Goal: Complete application form: Complete application form

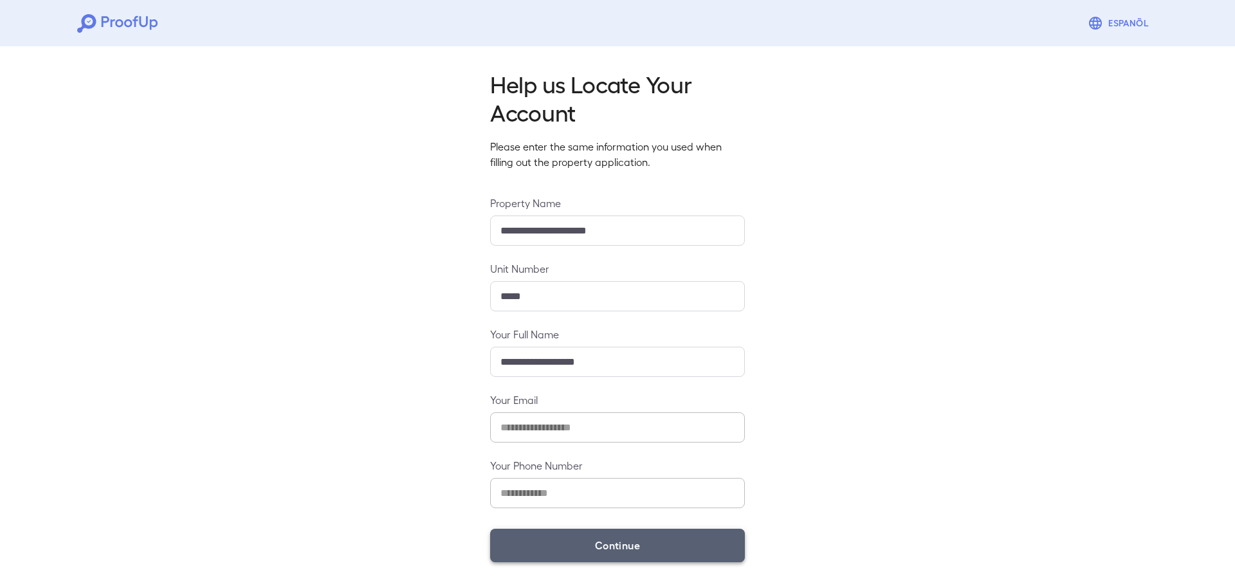
click at [569, 543] on button "Continue" at bounding box center [617, 545] width 255 height 33
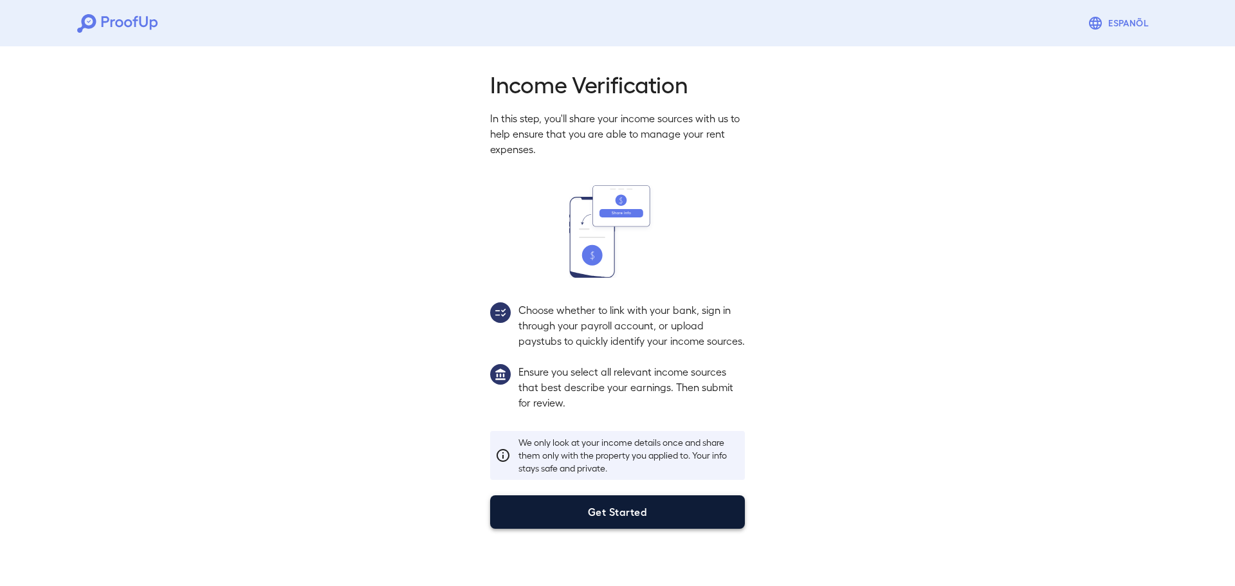
click at [578, 529] on button "Get Started" at bounding box center [617, 511] width 255 height 33
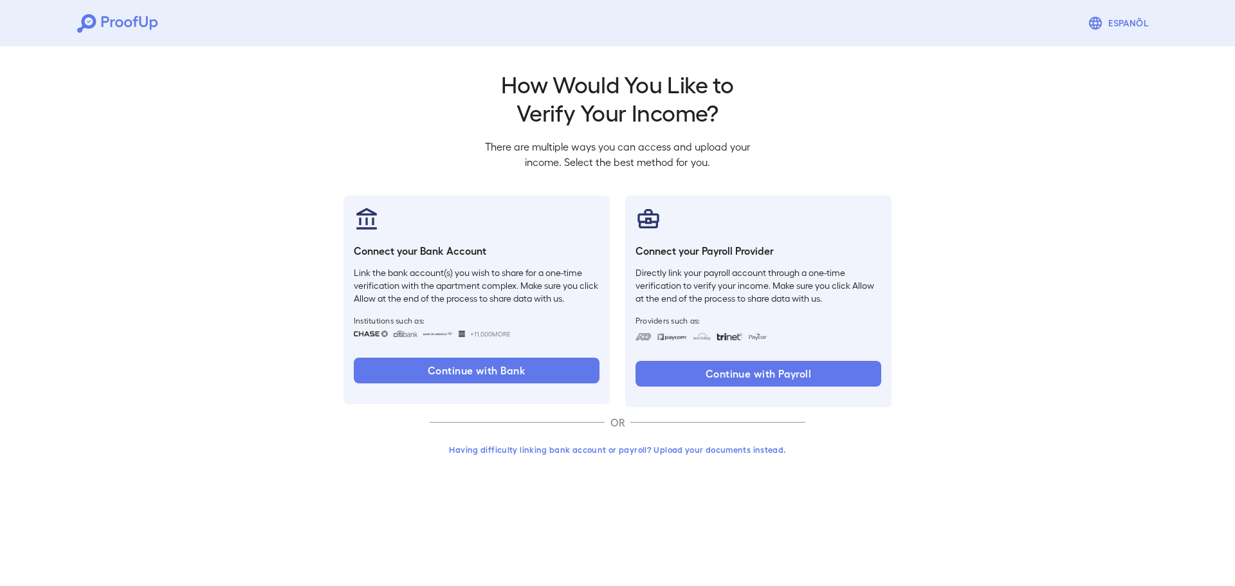
click at [602, 450] on button "Having difficulty linking bank account or payroll? Upload your documents instea…" at bounding box center [618, 449] width 376 height 23
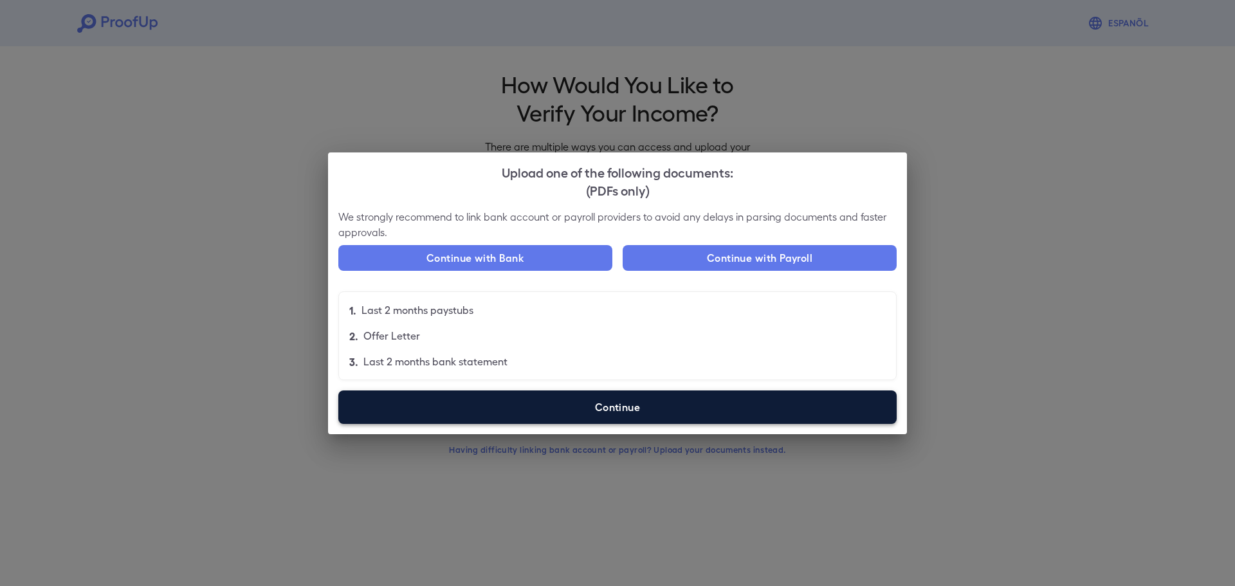
click at [559, 411] on label "Continue" at bounding box center [617, 406] width 558 height 33
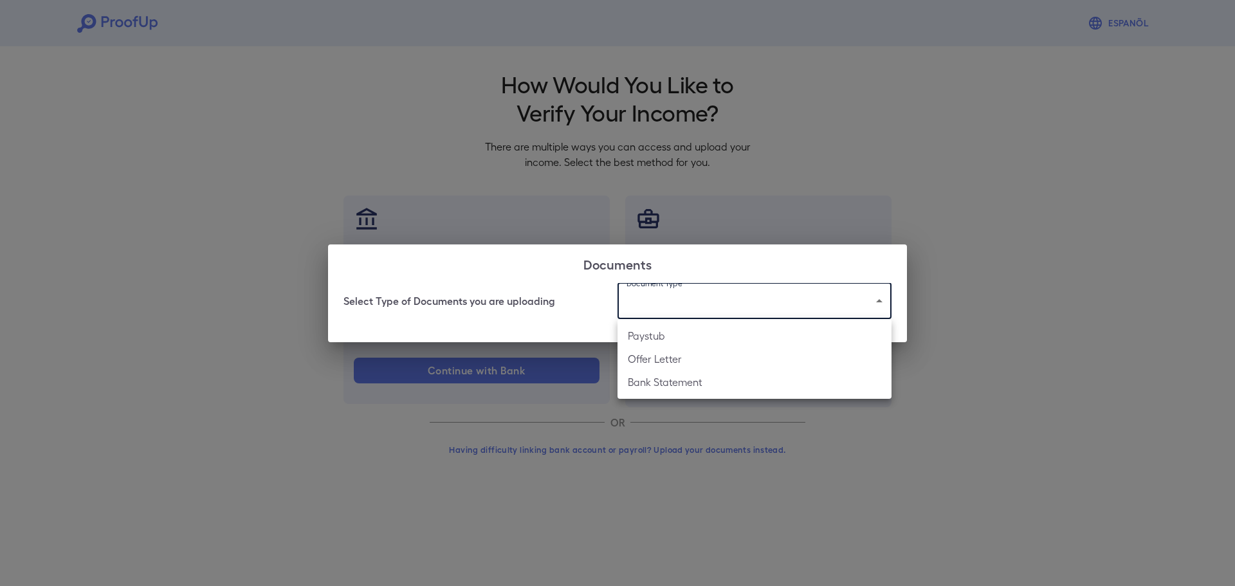
click at [715, 302] on body "Espanõl Go back How Would You Like to Verify Your Income? There are multiple wa…" at bounding box center [617, 245] width 1235 height 491
drag, startPoint x: 942, startPoint y: 212, endPoint x: 923, endPoint y: 245, distance: 38.1
click at [943, 212] on div at bounding box center [617, 293] width 1235 height 586
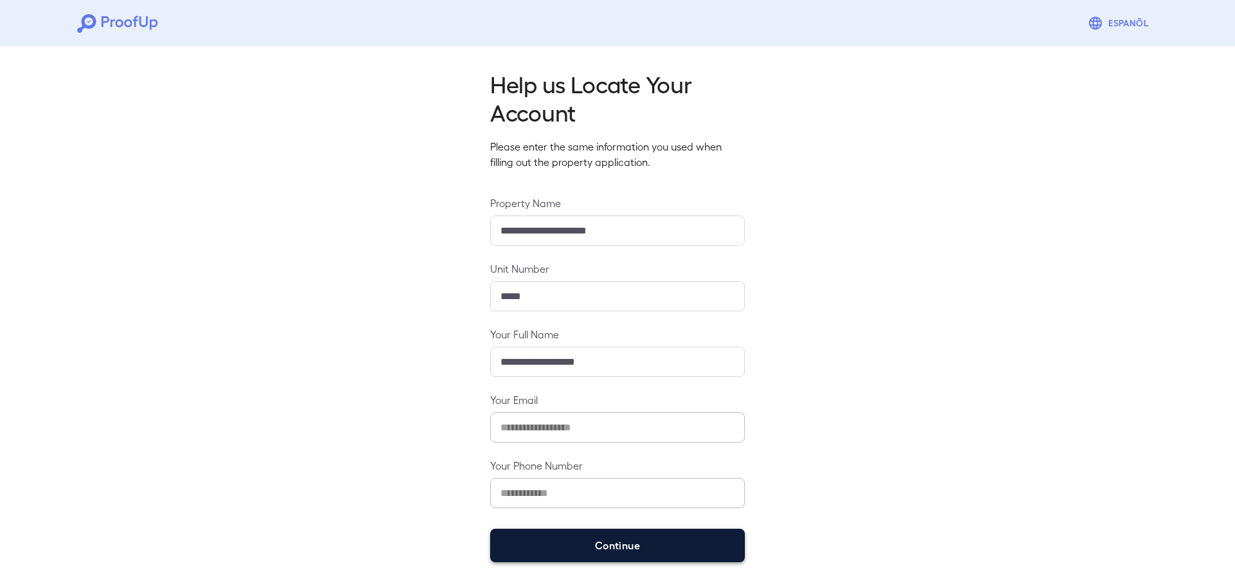
click at [547, 536] on button "Continue" at bounding box center [617, 545] width 255 height 33
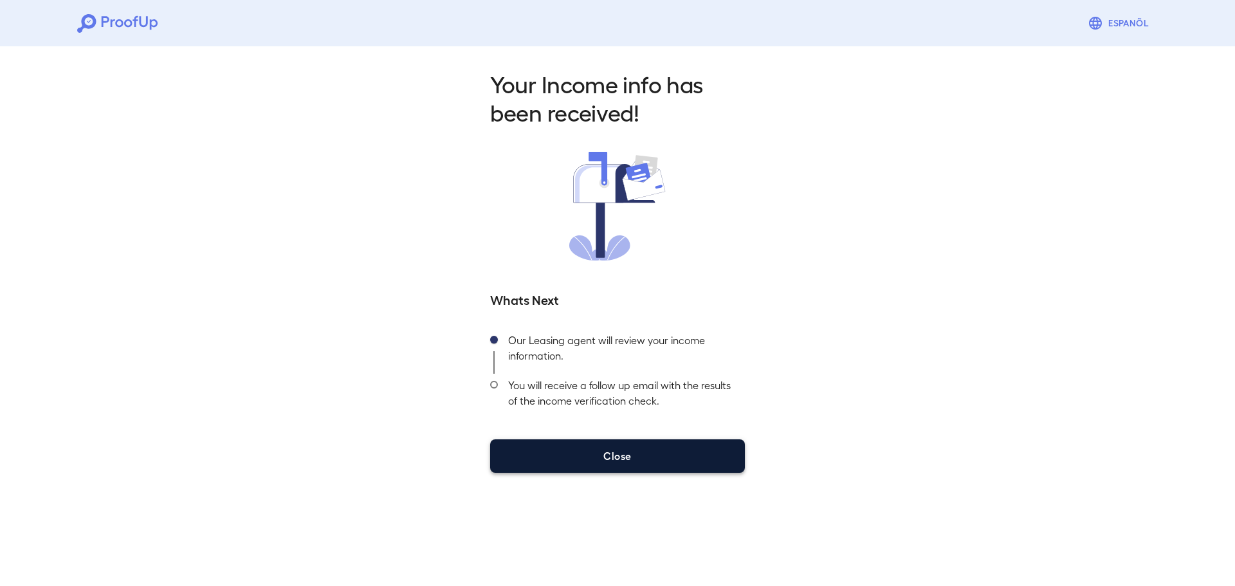
click at [572, 446] on button "Close" at bounding box center [617, 455] width 255 height 33
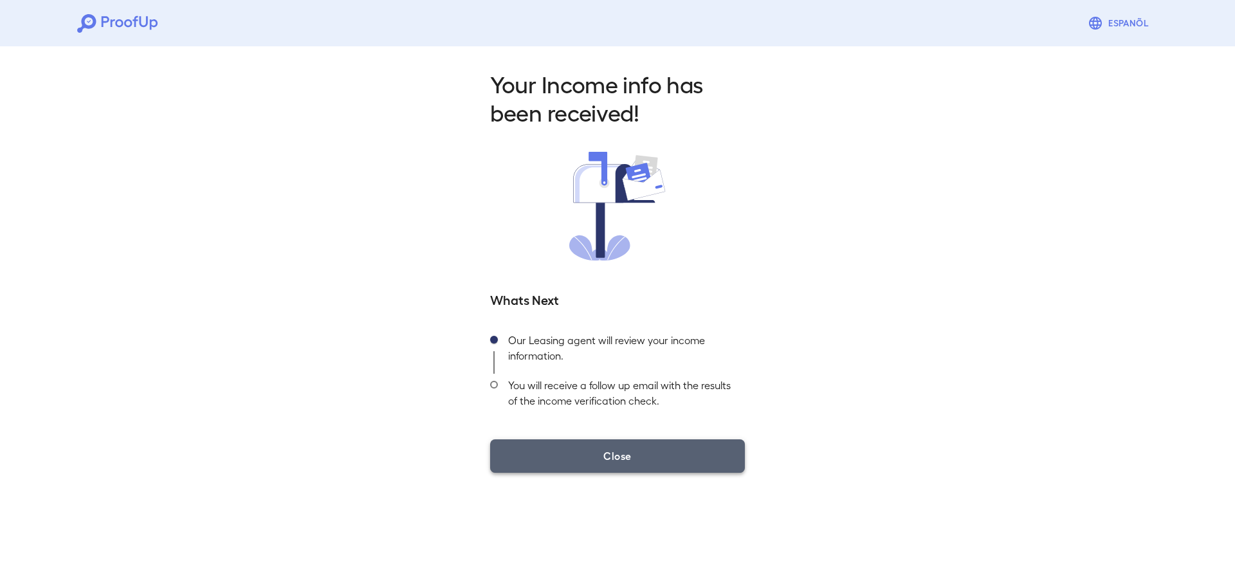
click at [587, 459] on button "Close" at bounding box center [617, 455] width 255 height 33
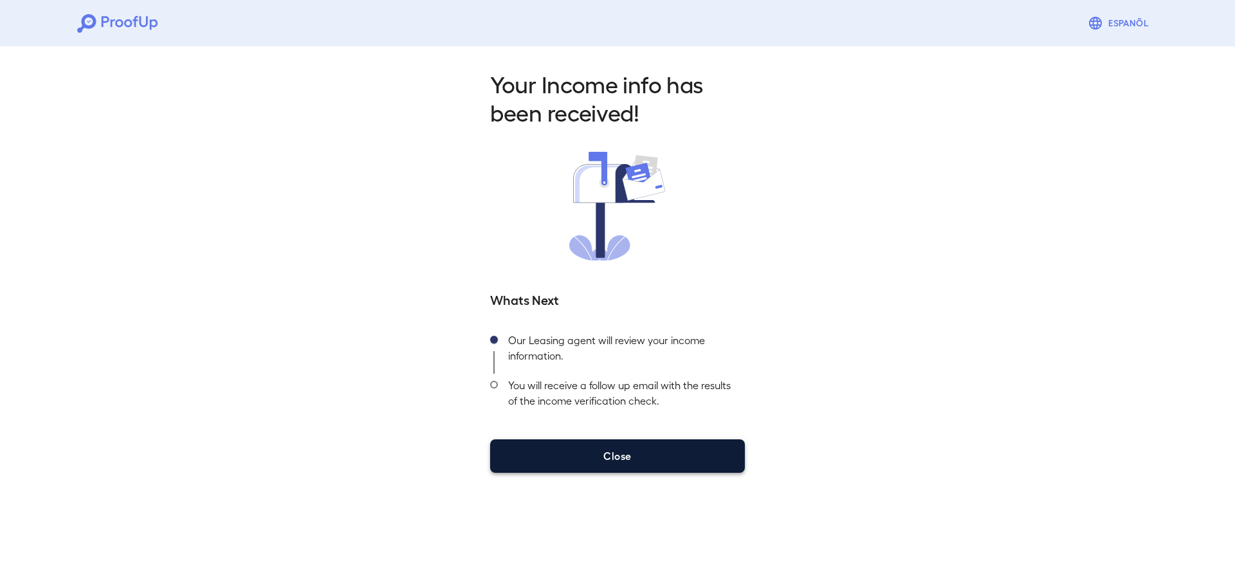
click at [610, 458] on button "Close" at bounding box center [617, 455] width 255 height 33
